Goal: Feedback & Contribution: Contribute content

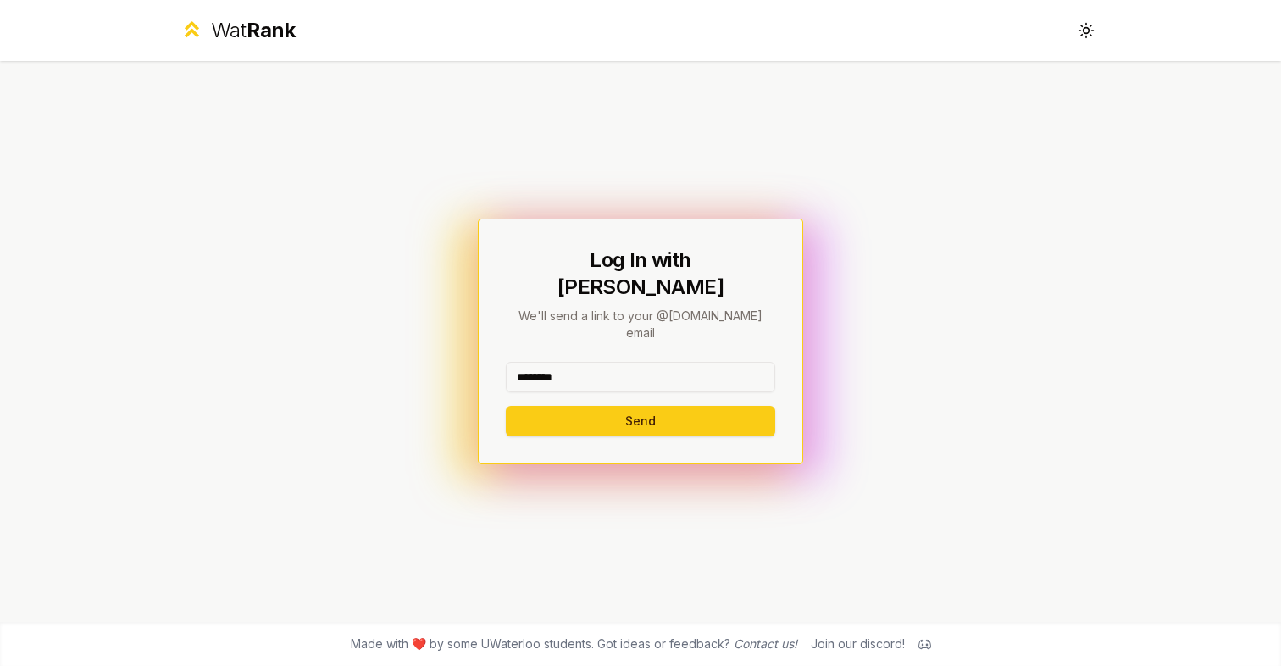
type input "********"
click at [640, 406] on button "Send" at bounding box center [640, 421] width 269 height 30
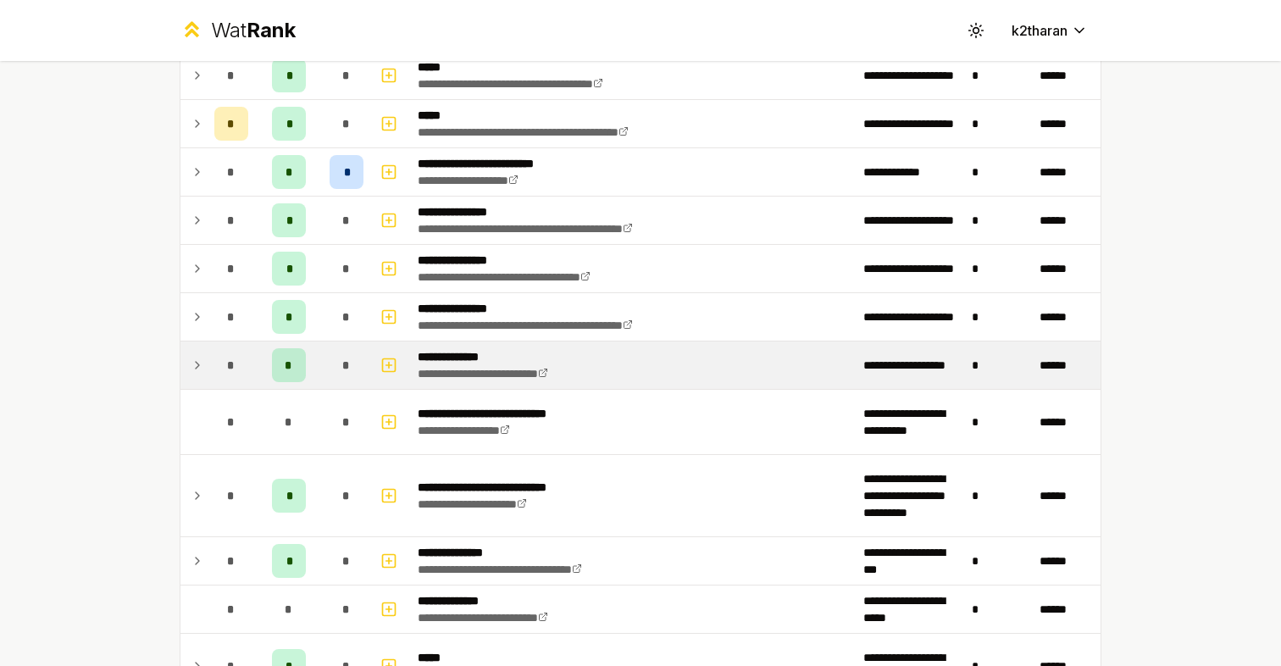
scroll to position [672, 0]
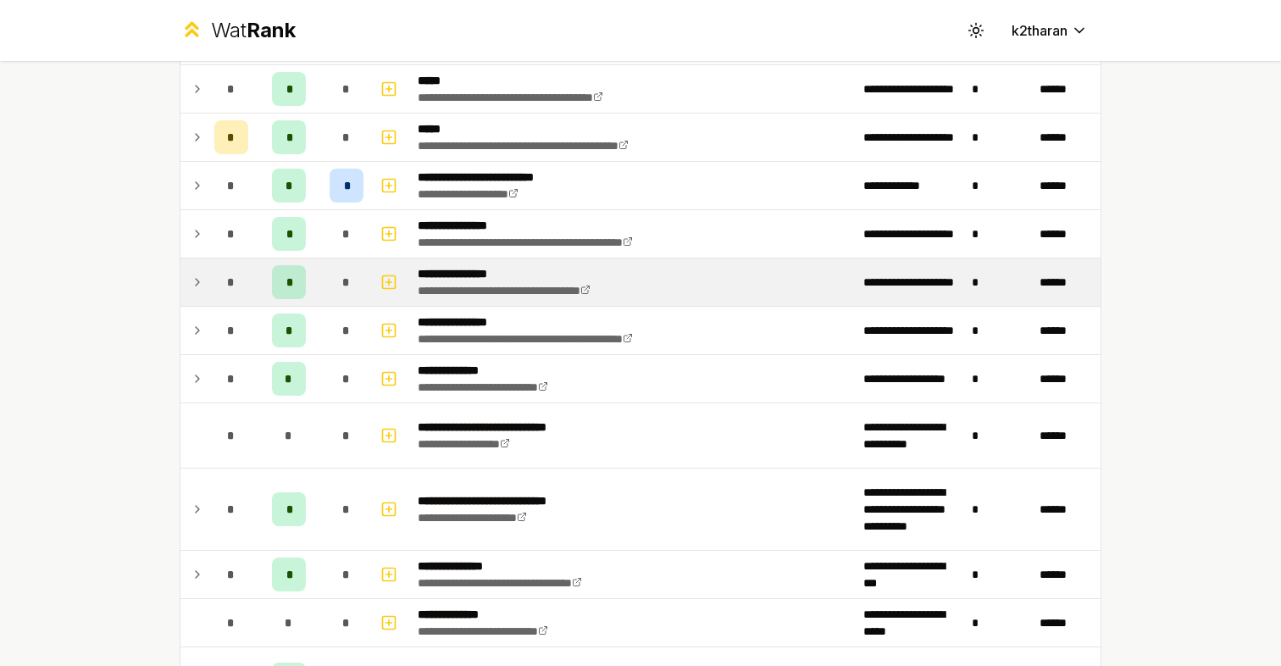
click at [204, 280] on td at bounding box center [193, 281] width 27 height 47
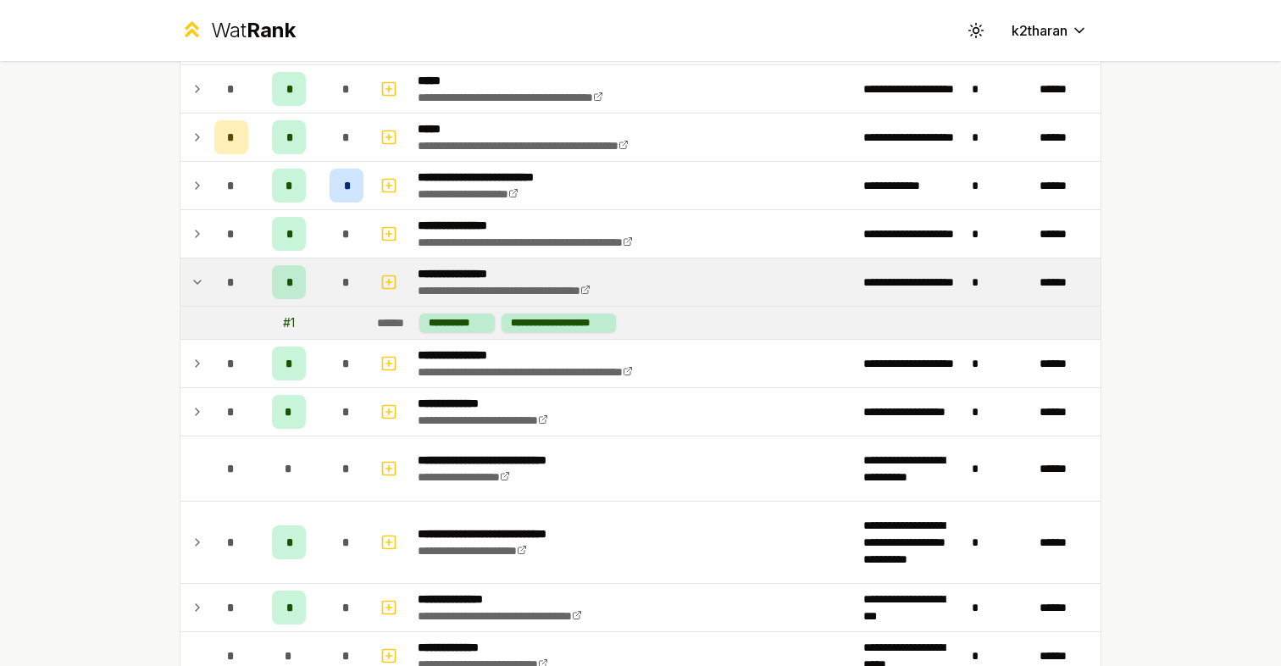
click at [292, 329] on div "# 1" at bounding box center [289, 322] width 12 height 17
click at [323, 329] on td at bounding box center [346, 323] width 47 height 32
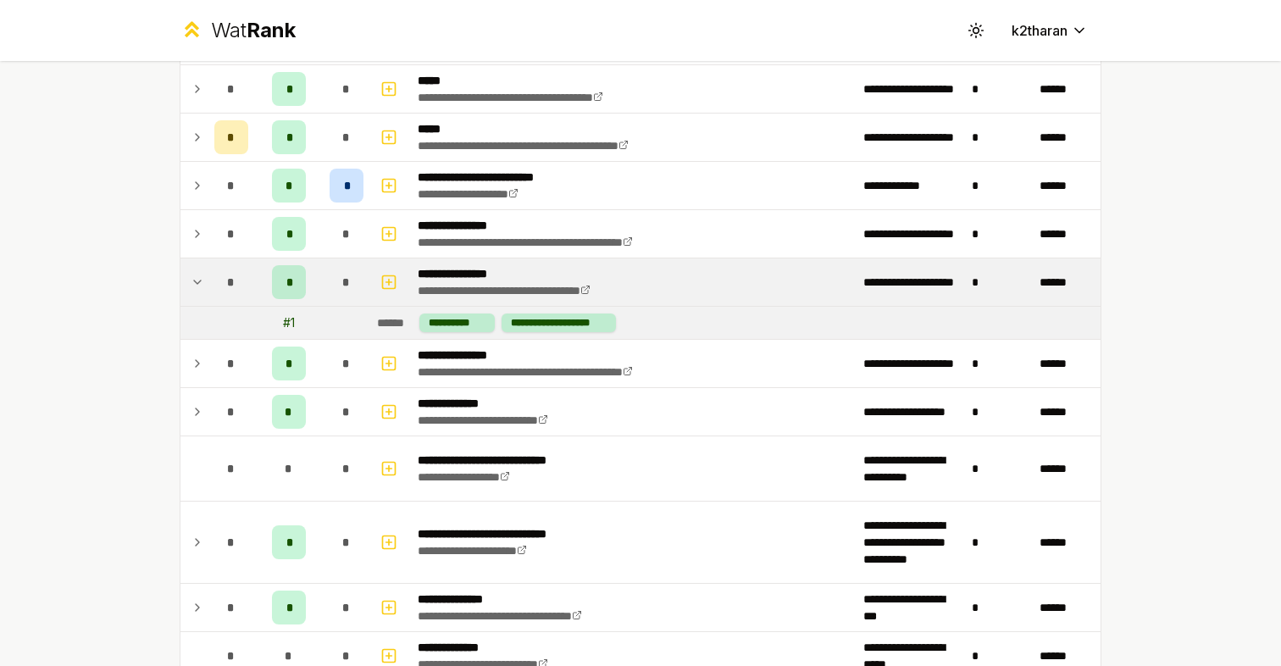
click at [448, 275] on p "**********" at bounding box center [536, 273] width 236 height 17
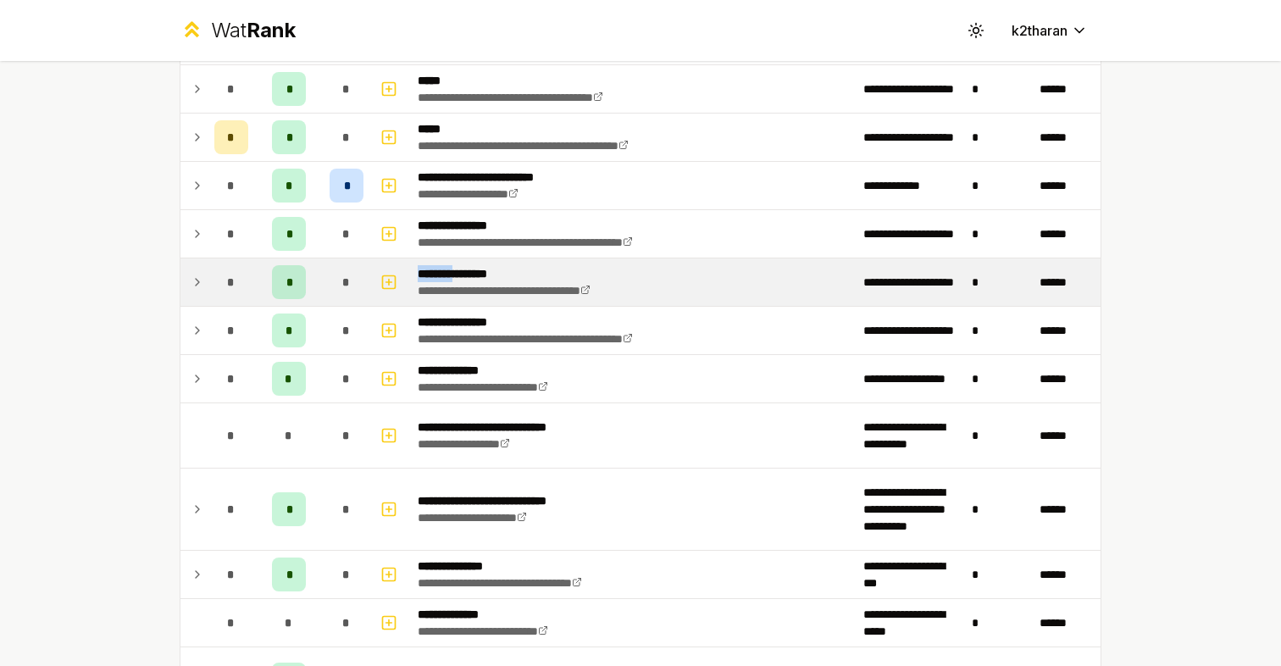
click at [448, 275] on p "**********" at bounding box center [536, 273] width 236 height 17
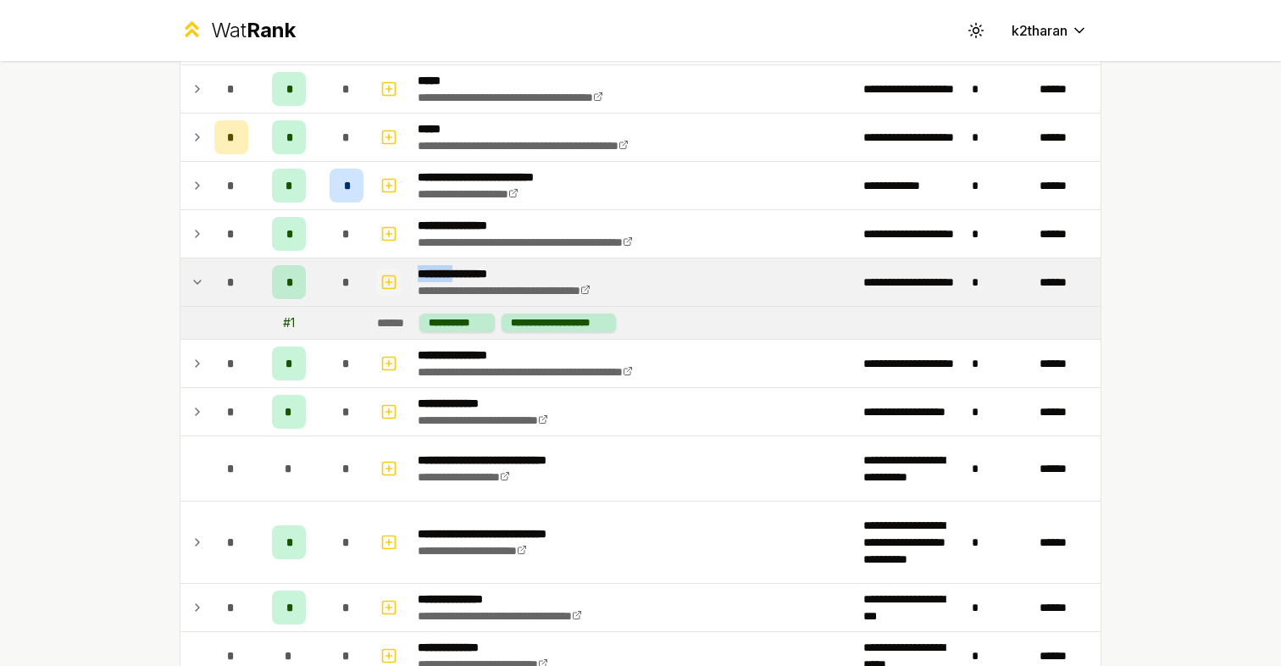
click at [384, 281] on icon "button" at bounding box center [388, 282] width 17 height 20
click at [384, 322] on div "******" at bounding box center [395, 322] width 36 height 17
click at [285, 324] on div "# 1" at bounding box center [289, 322] width 12 height 17
click at [377, 293] on button "button" at bounding box center [389, 282] width 24 height 27
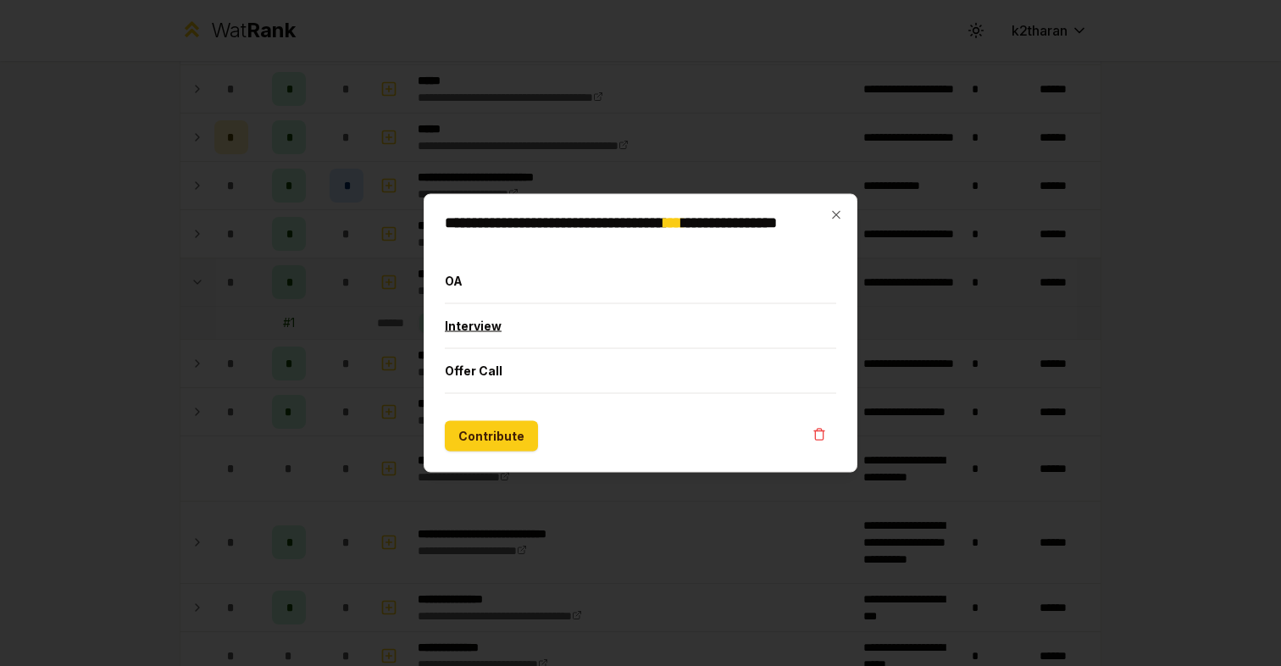
click at [469, 318] on button "Interview" at bounding box center [640, 326] width 391 height 44
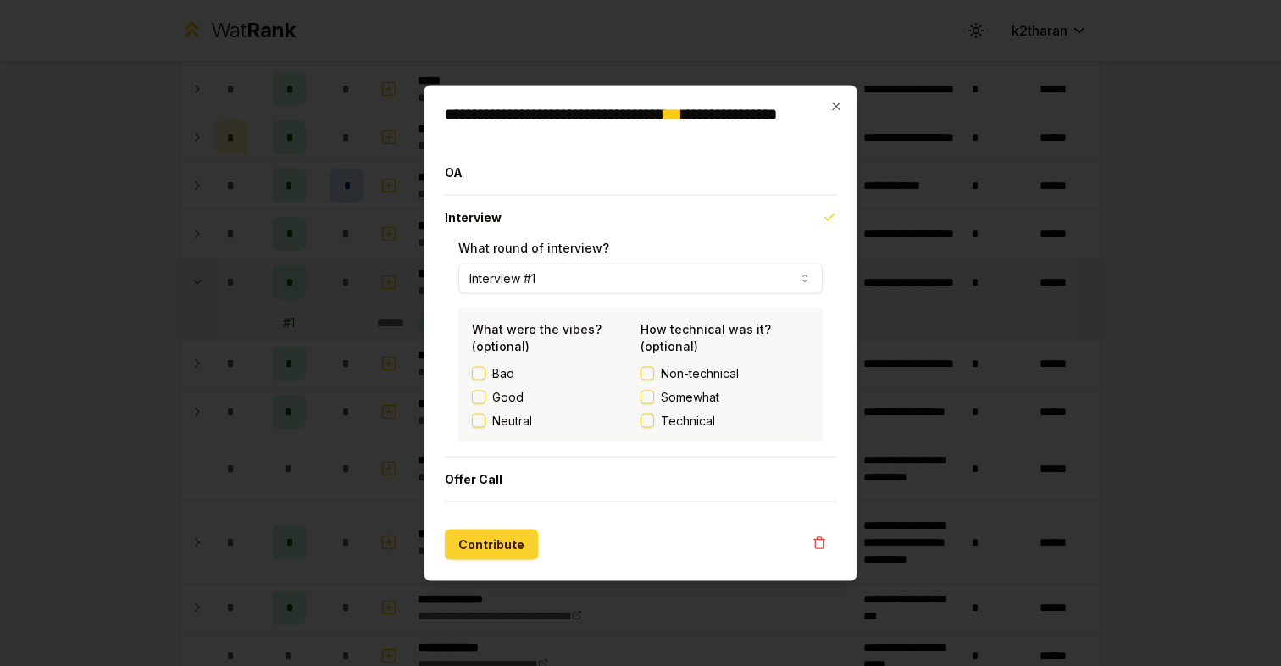
click at [485, 543] on button "Contribute" at bounding box center [491, 544] width 93 height 30
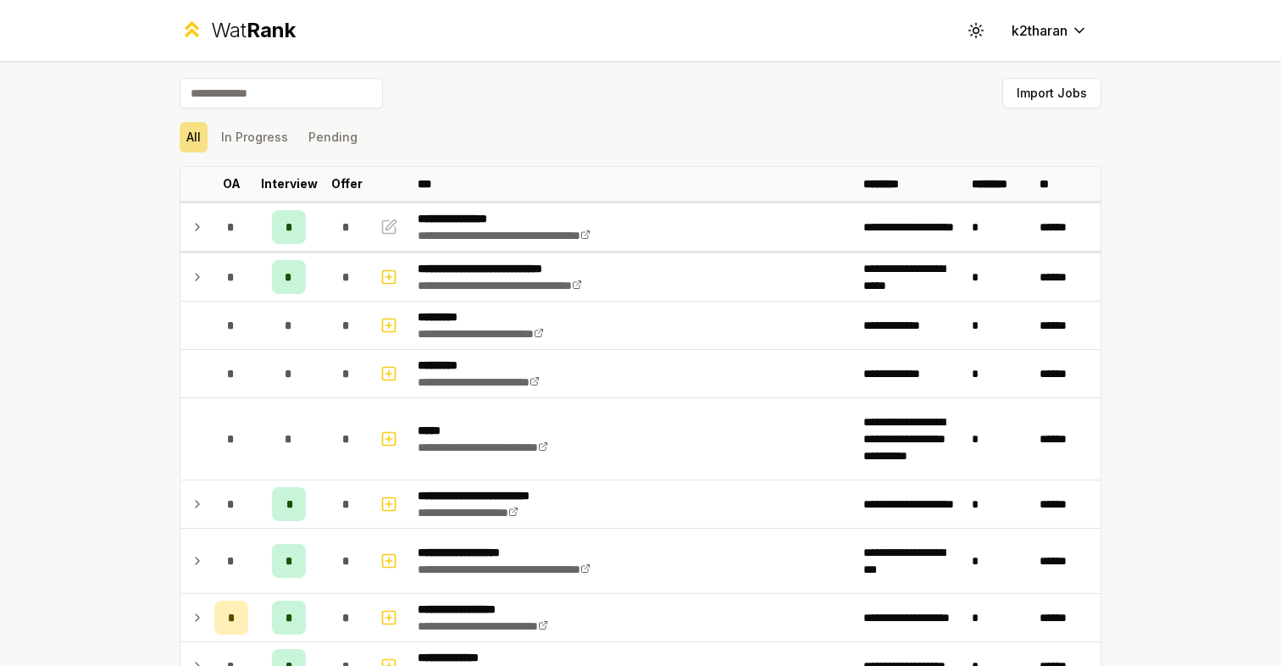
scroll to position [0, 0]
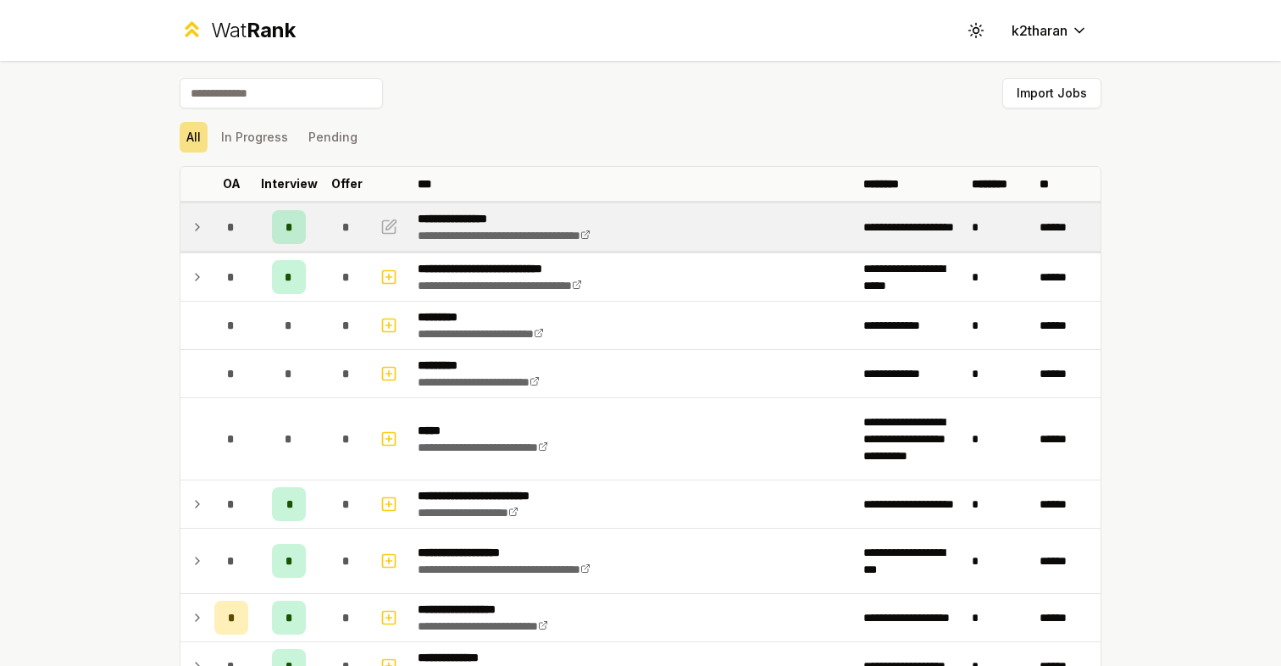
click at [197, 220] on icon at bounding box center [198, 227] width 14 height 20
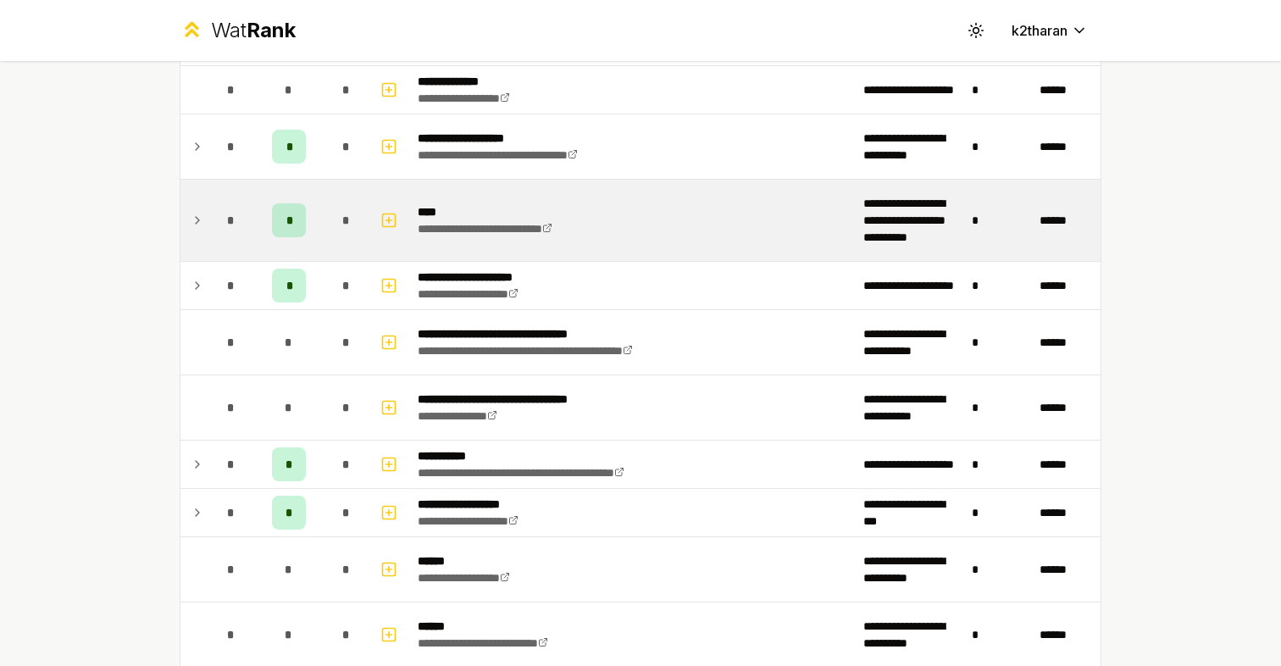
scroll to position [1970, 0]
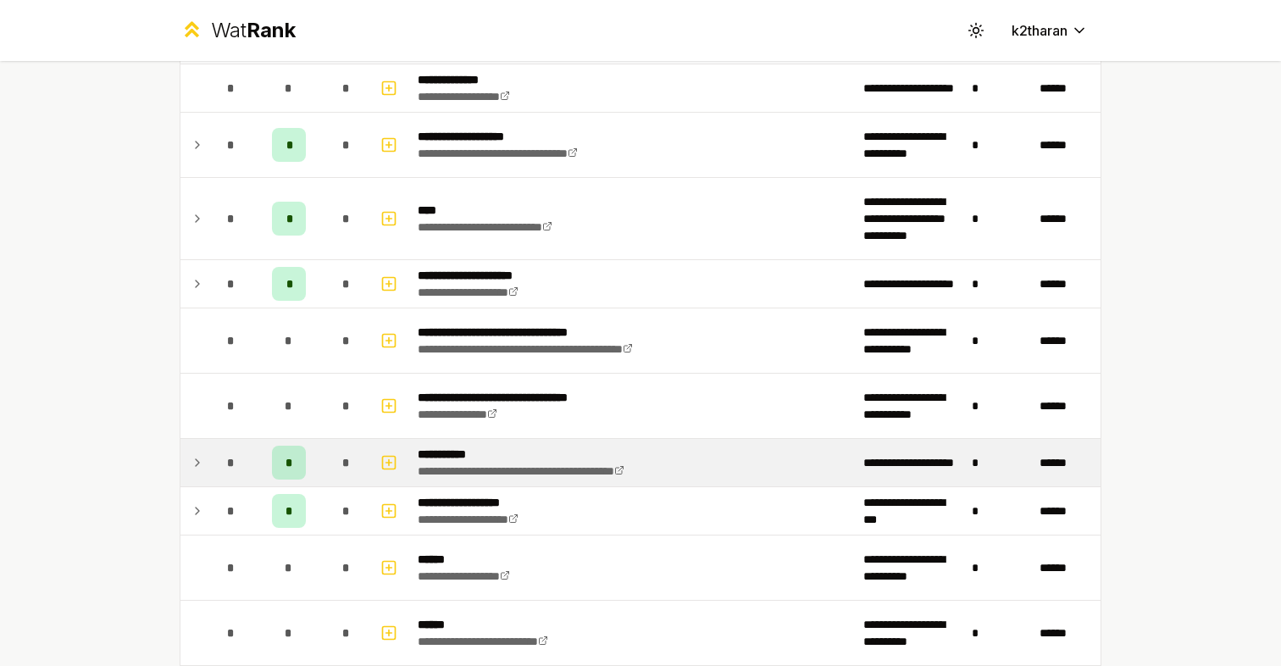
click at [186, 466] on td at bounding box center [193, 462] width 27 height 47
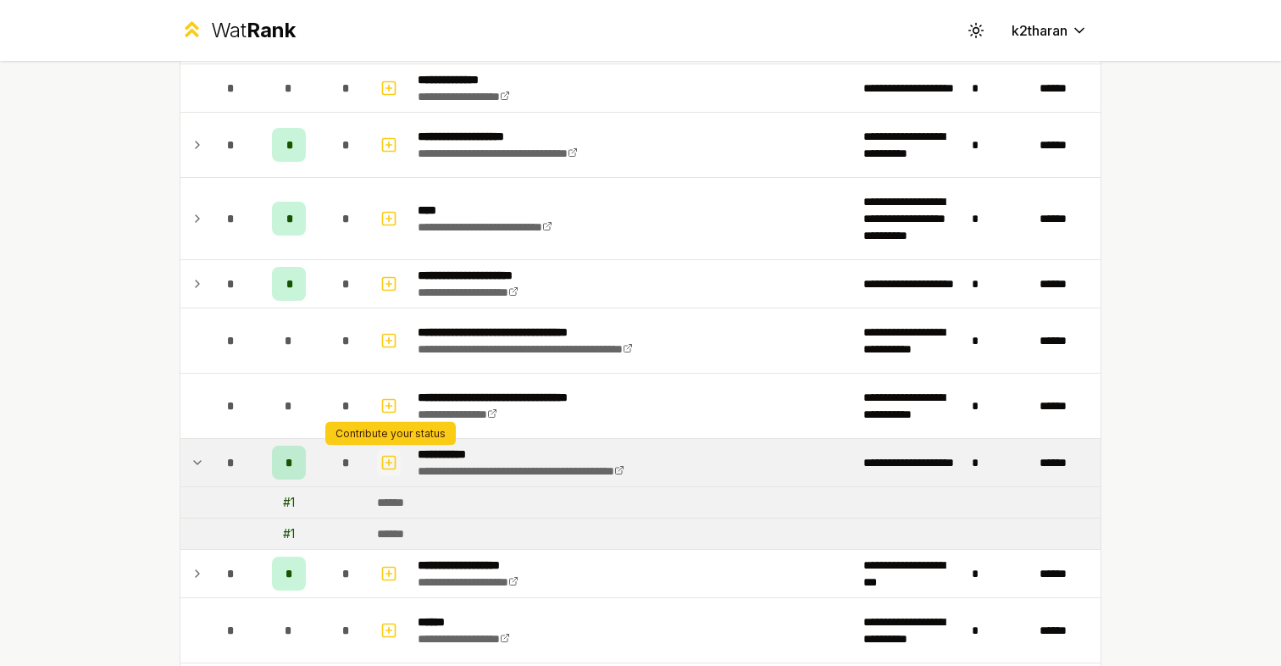
click at [386, 465] on icon "button" at bounding box center [388, 462] width 17 height 20
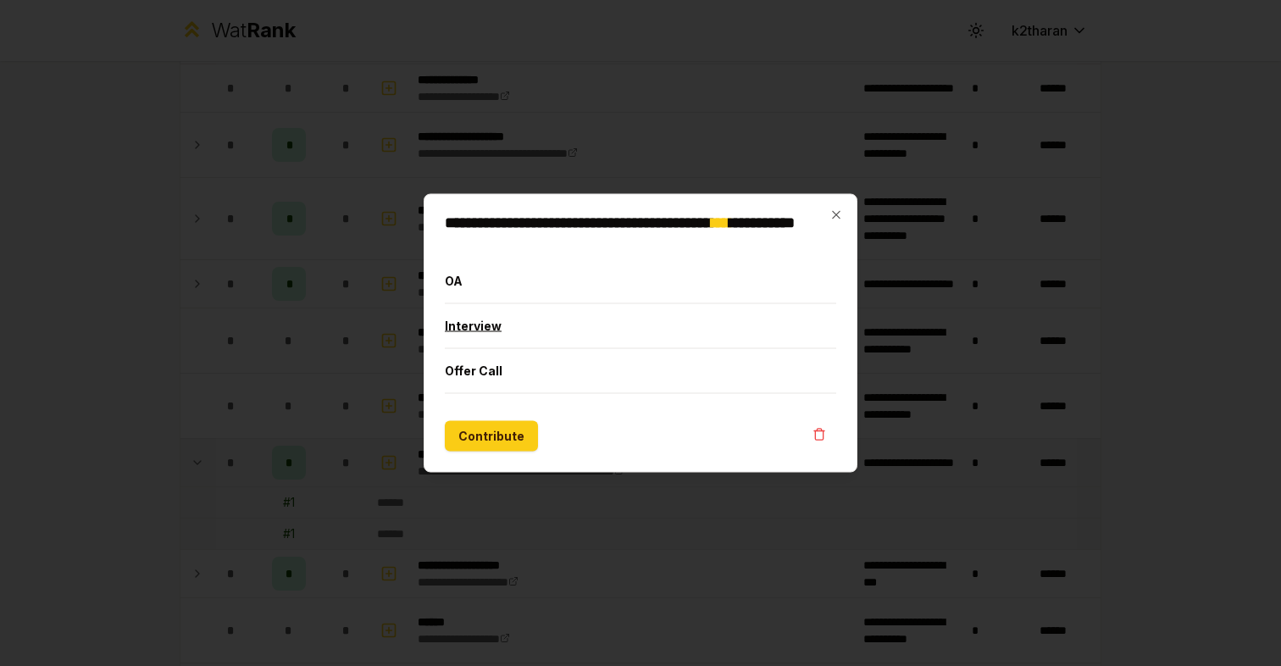
click at [473, 323] on button "Interview" at bounding box center [640, 326] width 391 height 44
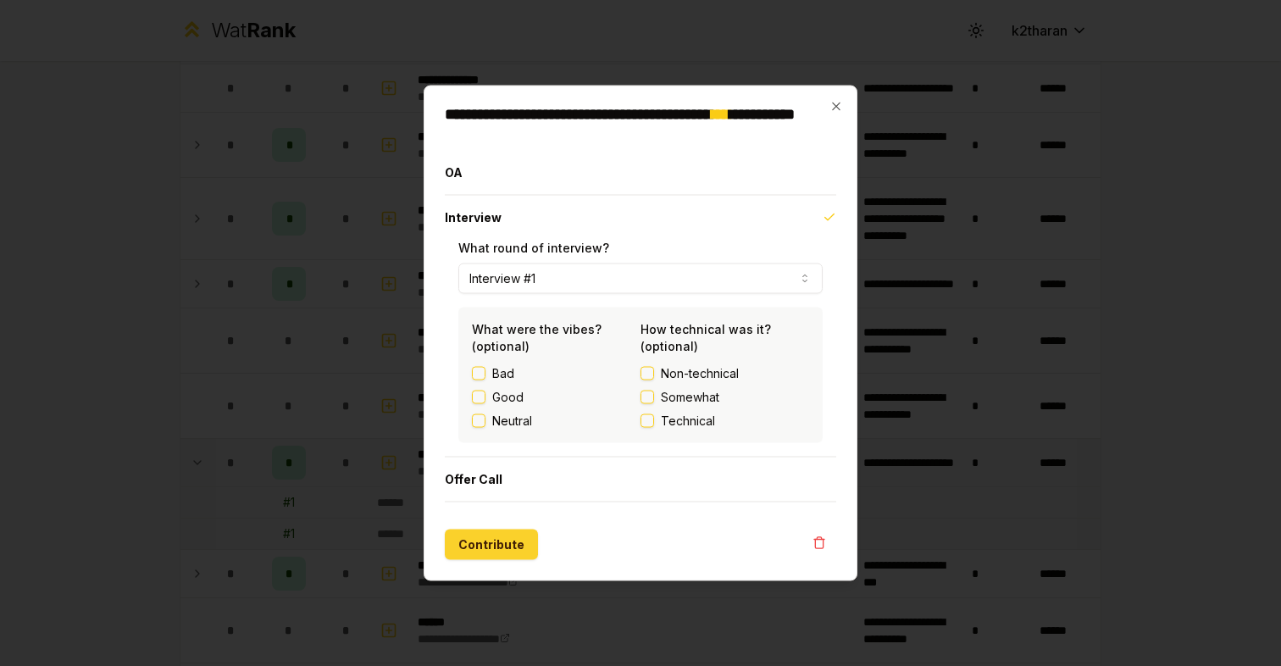
click at [496, 548] on button "Contribute" at bounding box center [491, 544] width 93 height 30
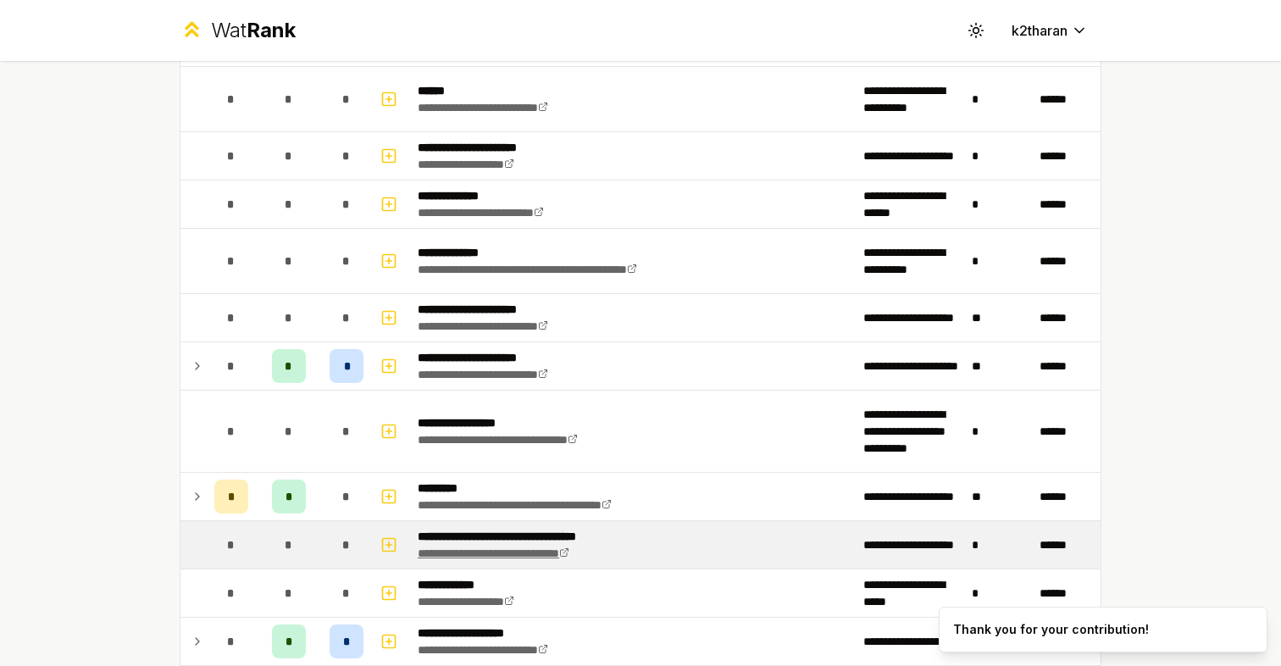
scroll to position [2241, 0]
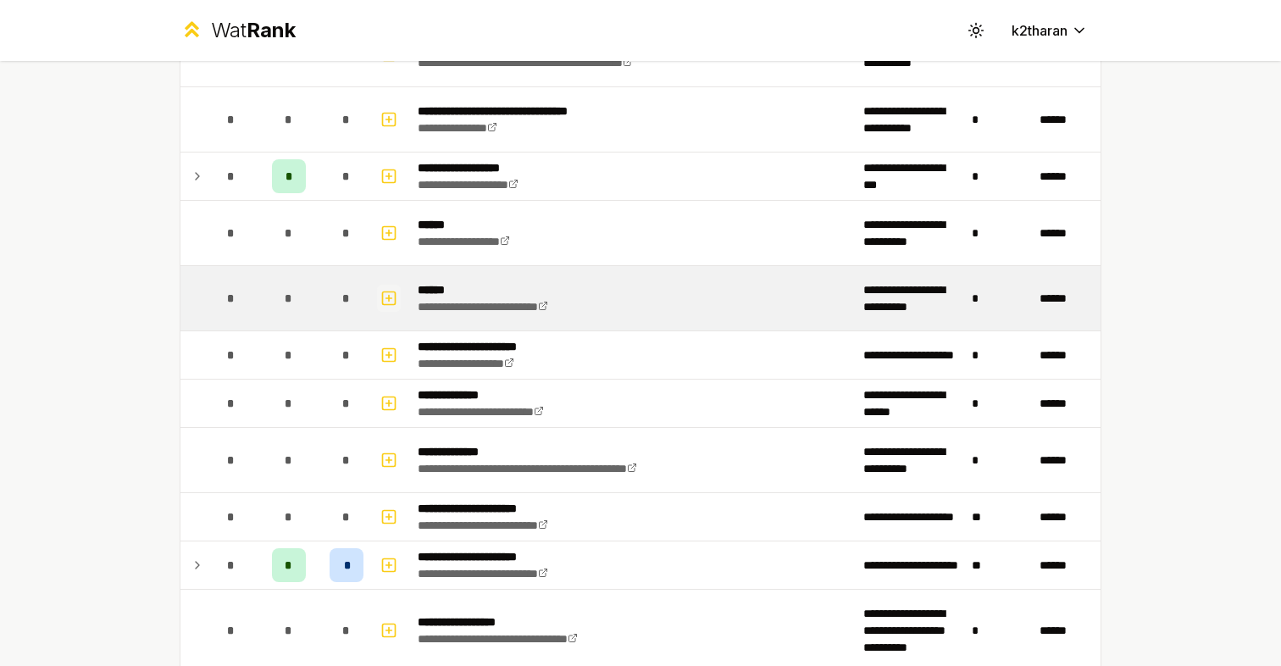
click at [383, 291] on rect "button" at bounding box center [389, 297] width 13 height 13
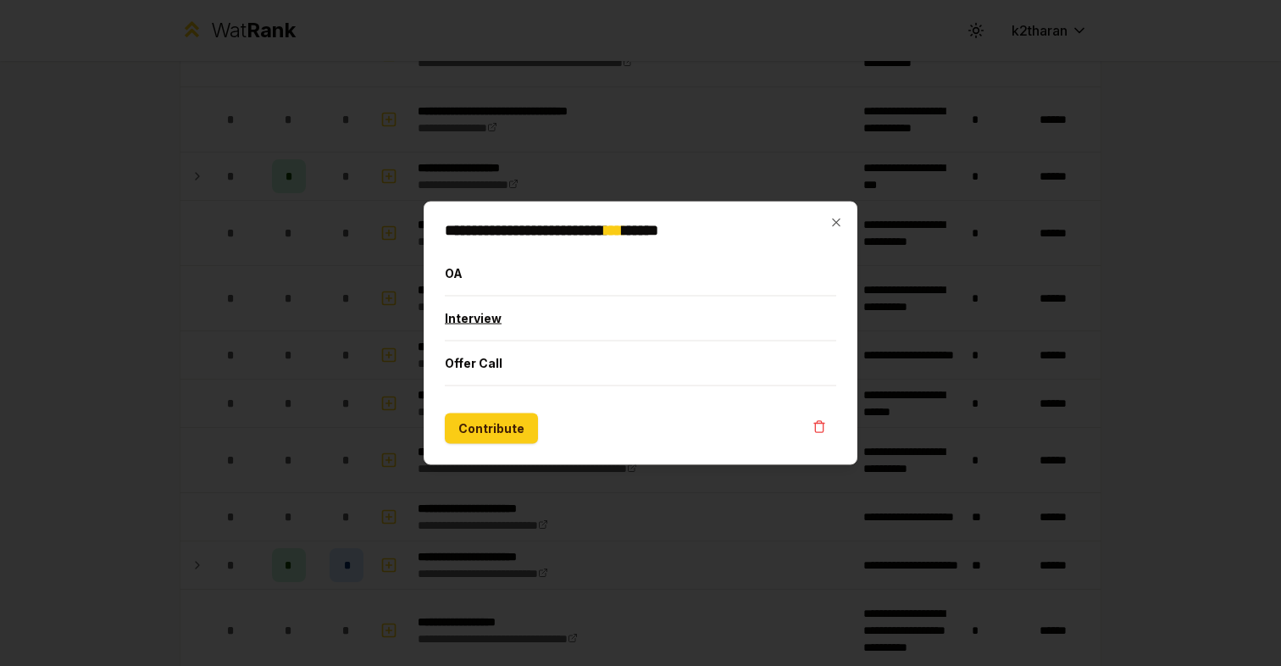
click at [475, 322] on button "Interview" at bounding box center [640, 318] width 391 height 44
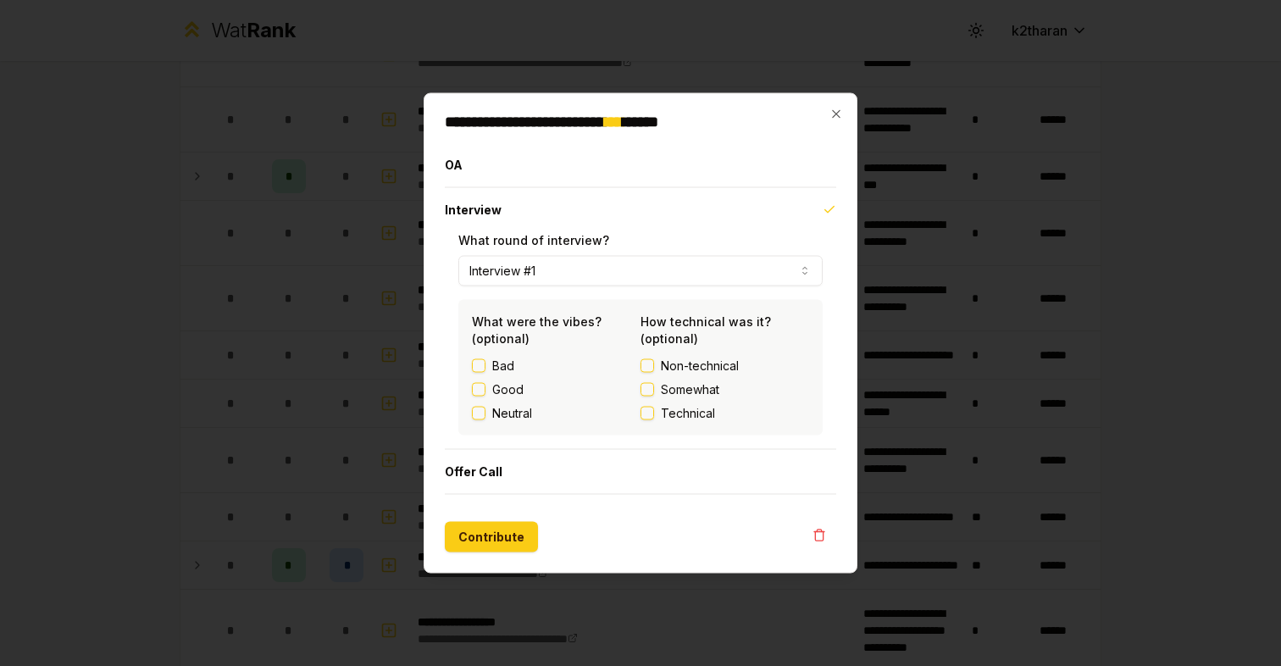
click at [492, 393] on label "Good" at bounding box center [507, 389] width 31 height 17
click at [485, 393] on button "Good" at bounding box center [479, 390] width 14 height 14
click at [480, 556] on div "**********" at bounding box center [641, 333] width 434 height 480
click at [480, 549] on button "Contribute" at bounding box center [491, 537] width 93 height 30
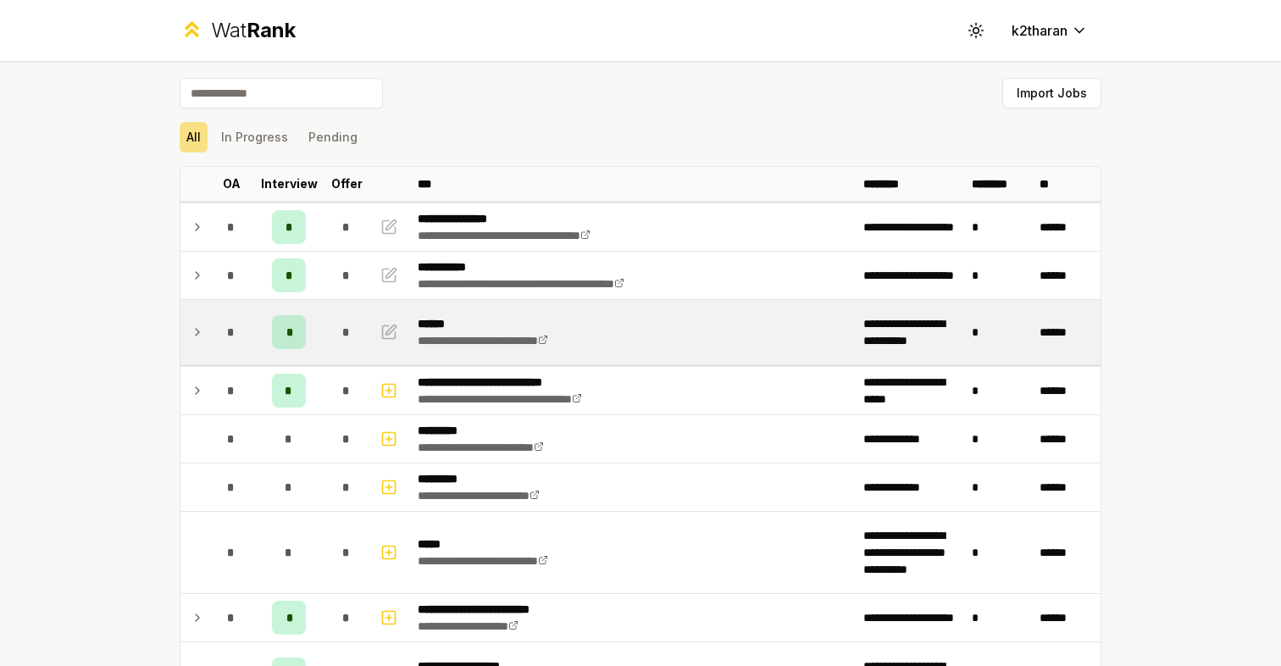
click at [190, 337] on td at bounding box center [193, 332] width 27 height 64
